Goal: Book appointment/travel/reservation

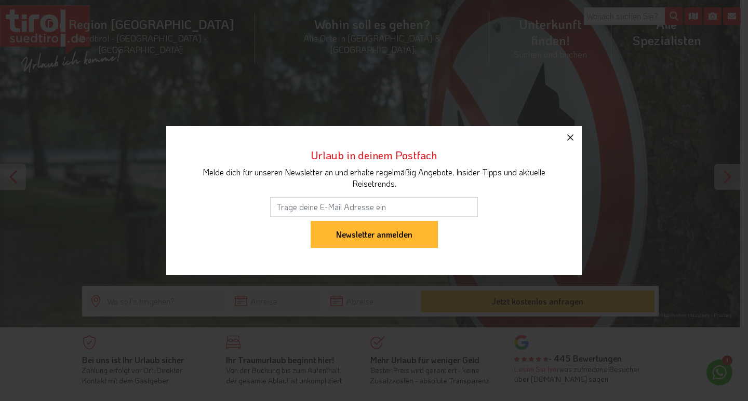
click at [572, 135] on icon "button" at bounding box center [570, 137] width 12 height 12
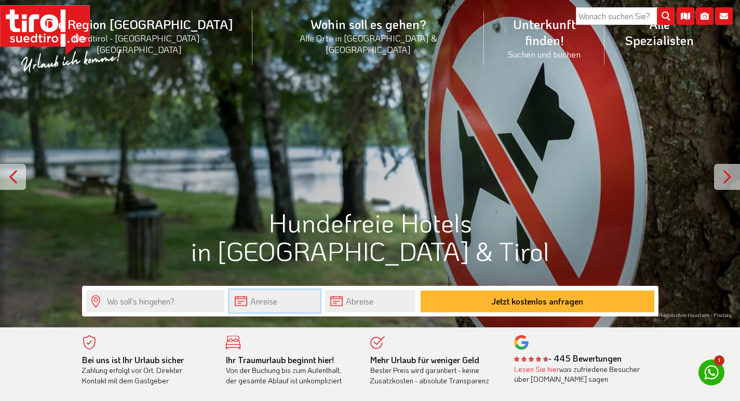
click at [264, 298] on input "text" at bounding box center [274, 301] width 90 height 22
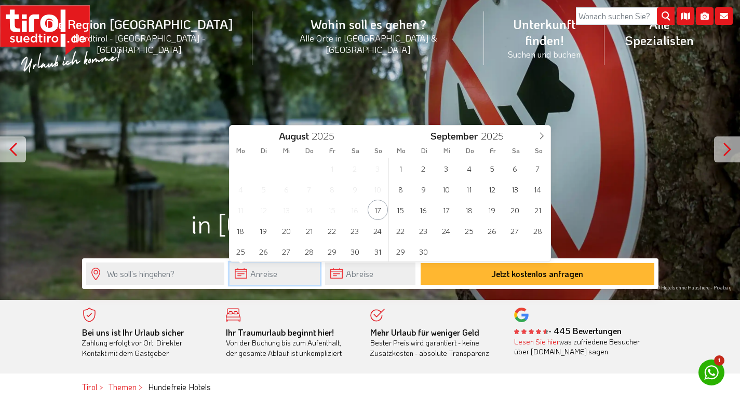
scroll to position [52, 0]
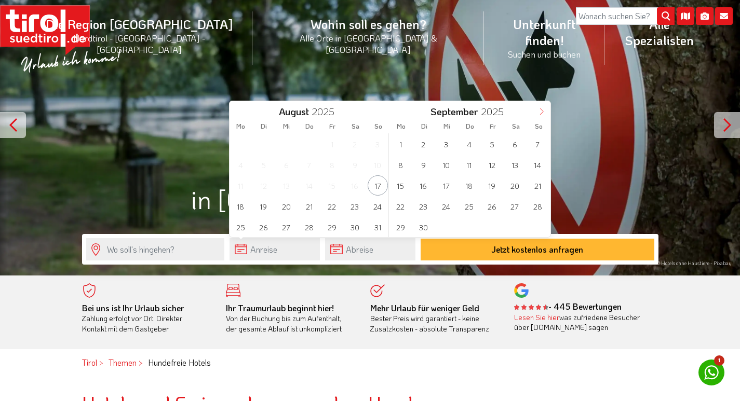
drag, startPoint x: 544, startPoint y: 109, endPoint x: 533, endPoint y: 117, distance: 13.7
click at [544, 108] on icon at bounding box center [541, 111] width 7 height 7
click at [356, 206] on span "27" at bounding box center [355, 206] width 20 height 20
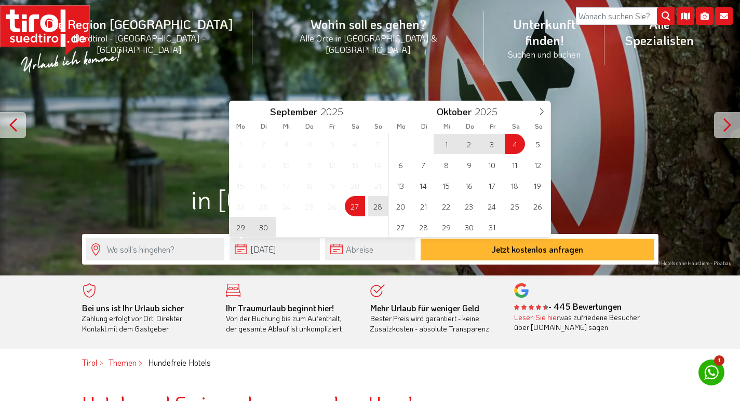
click at [517, 140] on span "4" at bounding box center [515, 144] width 20 height 20
type input "[DATE]"
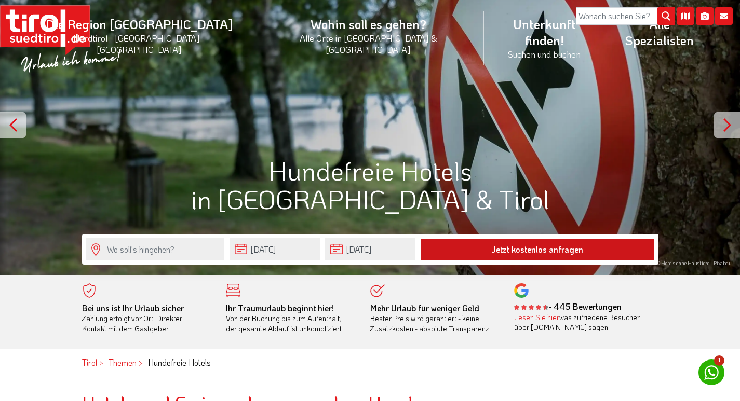
click at [513, 247] on button "Jetzt kostenlos anfragen" at bounding box center [537, 250] width 234 height 22
